Goal: Task Accomplishment & Management: Use online tool/utility

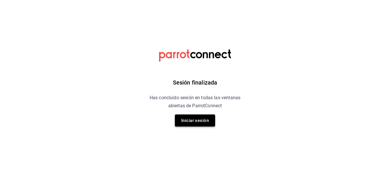
click at [197, 122] on button "Iniciar sesión" at bounding box center [195, 120] width 40 height 12
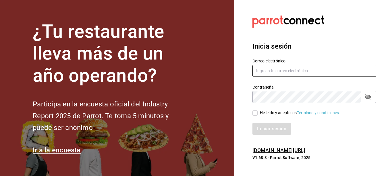
type input "[EMAIL_ADDRESS][DOMAIN_NAME]"
click at [257, 114] on input "He leído y acepto los Términos y condiciones." at bounding box center [255, 112] width 5 height 5
checkbox input "true"
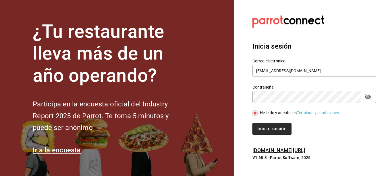
click at [272, 129] on button "Iniciar sesión" at bounding box center [272, 129] width 39 height 12
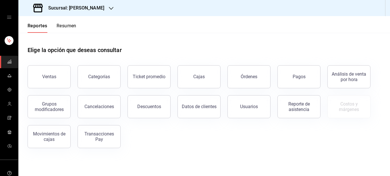
click at [93, 10] on h3 "Sucursal: Rosa Nautica" at bounding box center [74, 8] width 61 height 7
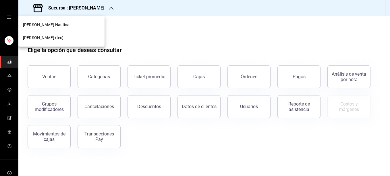
click at [59, 36] on div "Rosa Nautica (tec)" at bounding box center [61, 38] width 77 height 6
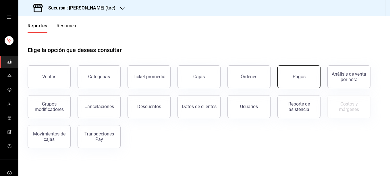
click at [304, 76] on div "Pagos" at bounding box center [299, 76] width 13 height 5
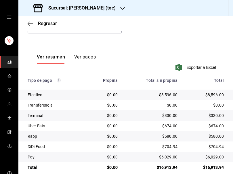
scroll to position [127, 0]
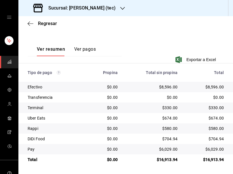
click at [190, 37] on div "Ver resumen Ver pagos Exportar a Excel" at bounding box center [125, 50] width 214 height 37
